Goal: Check status: Check status

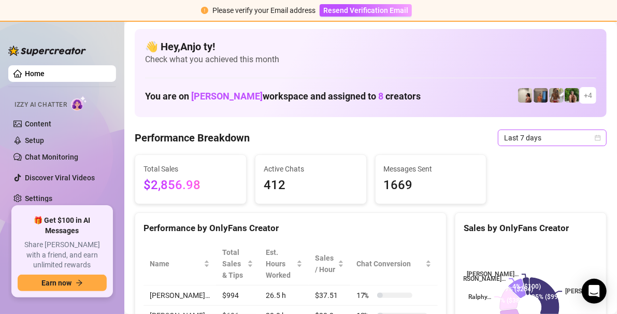
click at [595, 136] on icon "calendar" at bounding box center [598, 138] width 6 height 6
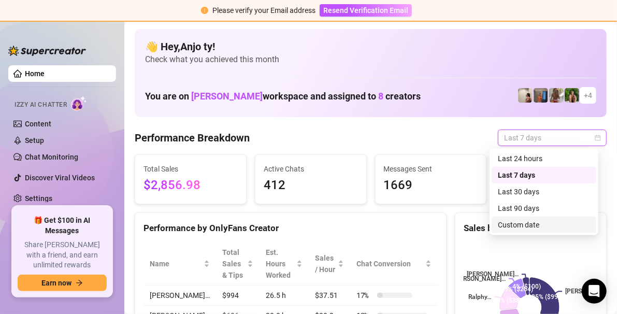
click at [535, 227] on div "Custom date" at bounding box center [544, 224] width 92 height 11
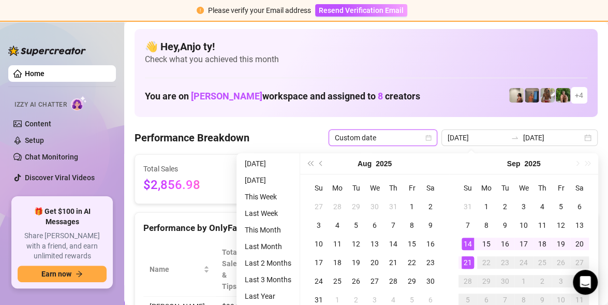
type input "[DATE]"
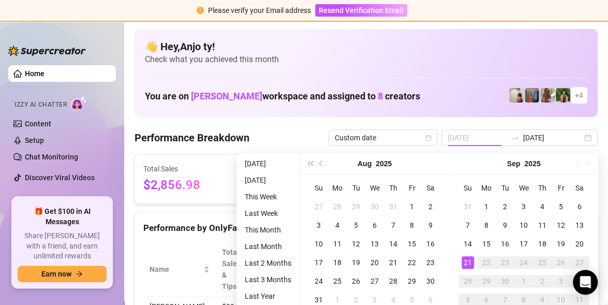
click at [467, 260] on div "21" at bounding box center [468, 262] width 12 height 12
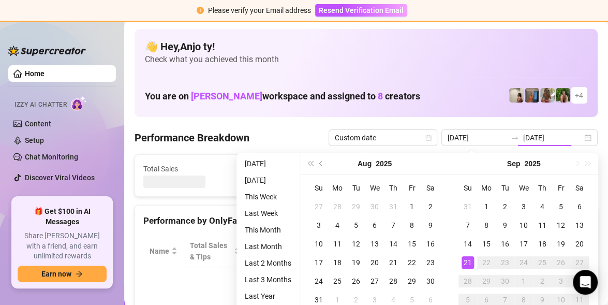
type input "[DATE]"
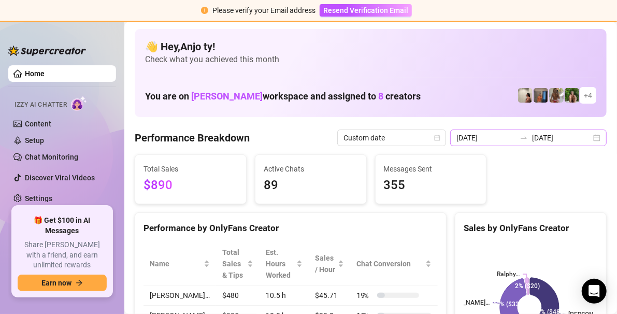
click at [592, 138] on div "[DATE] [DATE]" at bounding box center [528, 137] width 156 height 17
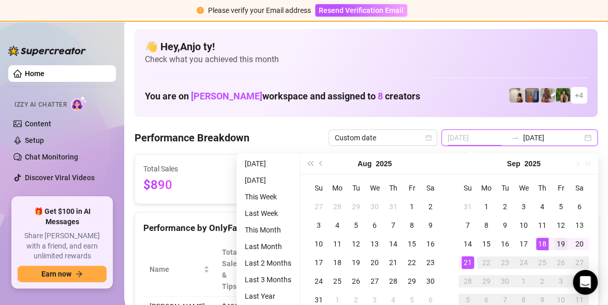
type input "[DATE]"
click at [561, 241] on div "19" at bounding box center [561, 244] width 12 height 12
type input "[DATE]"
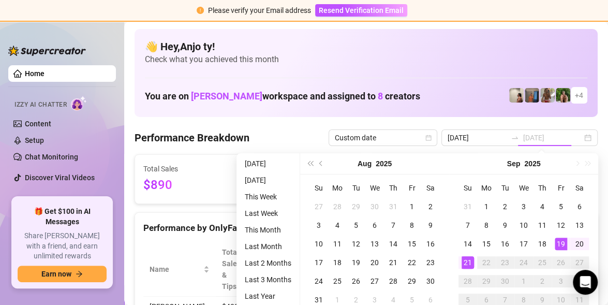
click at [466, 261] on div "21" at bounding box center [468, 262] width 12 height 12
click at [466, 261] on rect at bounding box center [523, 306] width 131 height 129
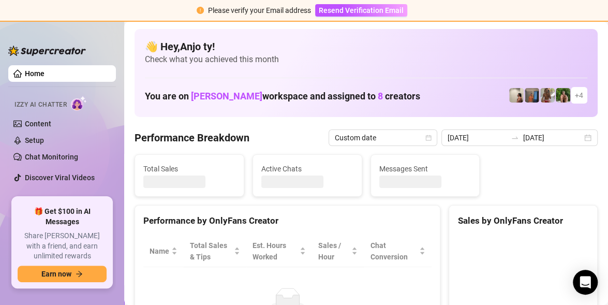
type input "[DATE]"
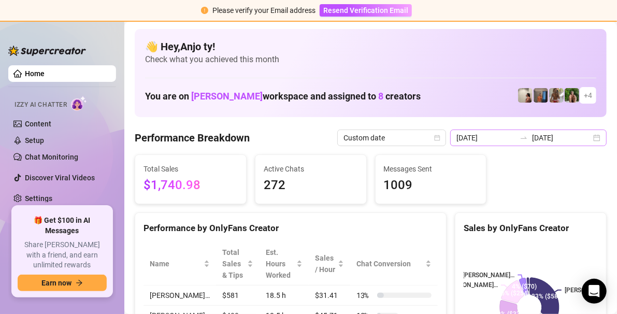
click at [589, 136] on div "[DATE] [DATE]" at bounding box center [528, 137] width 156 height 17
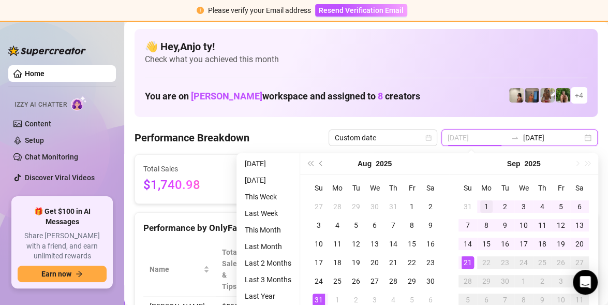
type input "[DATE]"
click at [490, 207] on div "1" at bounding box center [486, 206] width 12 height 12
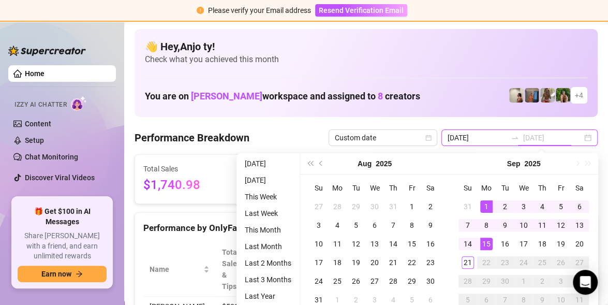
type input "[DATE]"
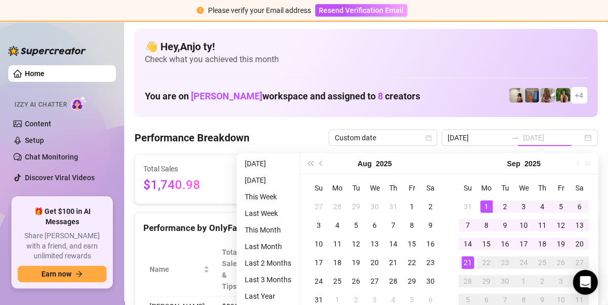
click at [471, 264] on div "21" at bounding box center [468, 262] width 12 height 12
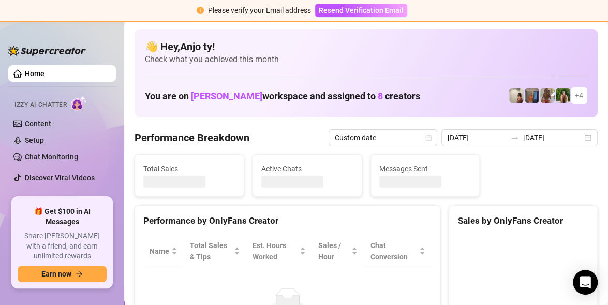
type input "[DATE]"
